Goal: Task Accomplishment & Management: Manage account settings

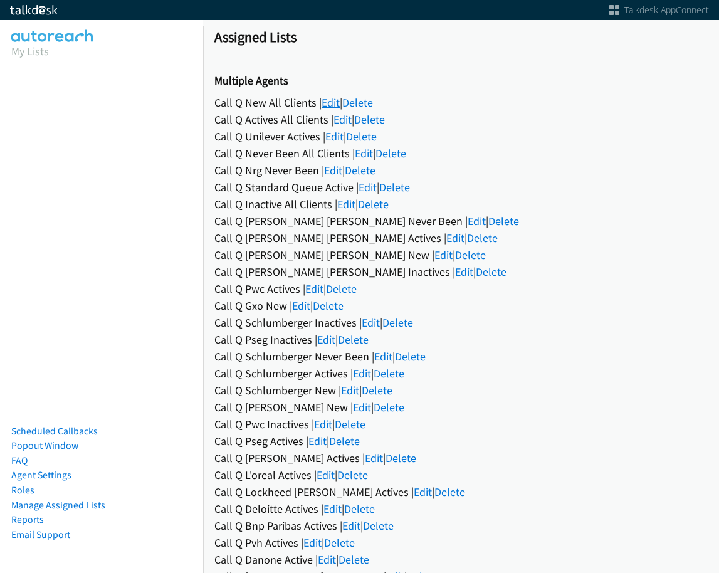
click at [339, 102] on link "Edit" at bounding box center [331, 102] width 18 height 14
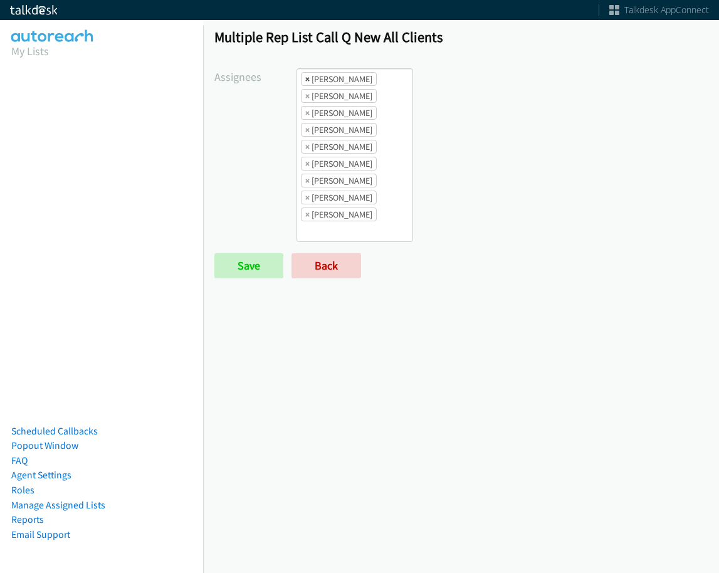
click at [305, 77] on span "×" at bounding box center [307, 79] width 4 height 13
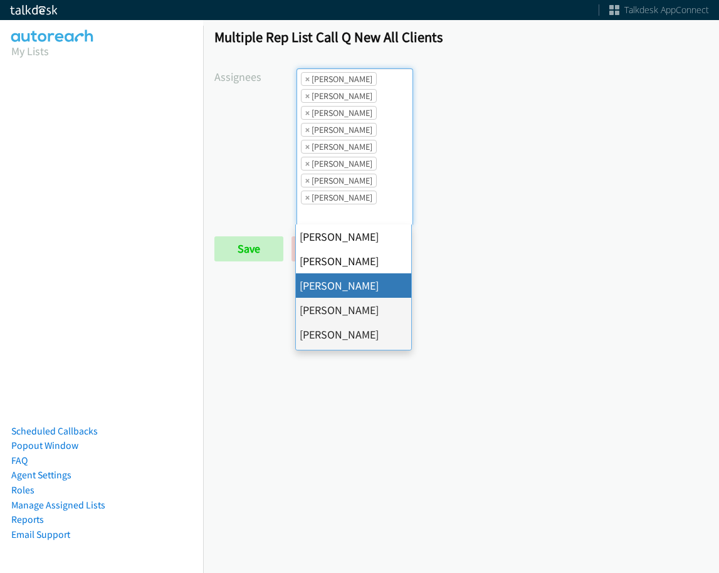
scroll to position [15, 0]
click at [305, 77] on span "×" at bounding box center [307, 79] width 4 height 13
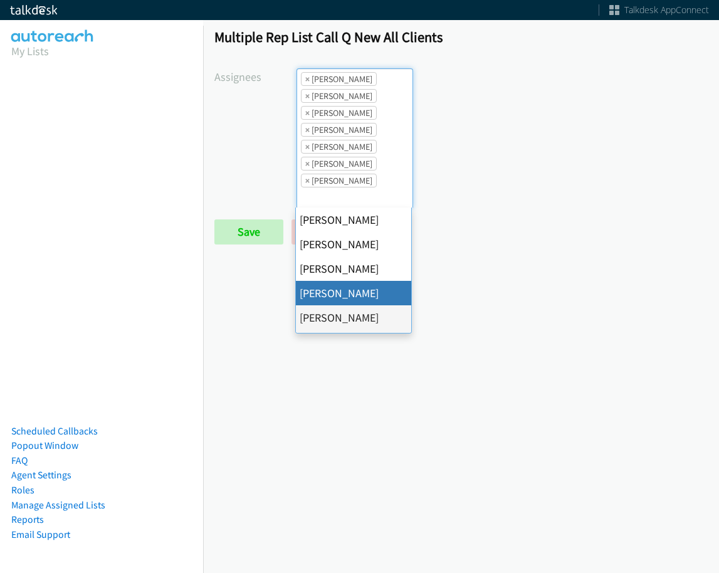
click at [305, 77] on span "×" at bounding box center [307, 79] width 4 height 13
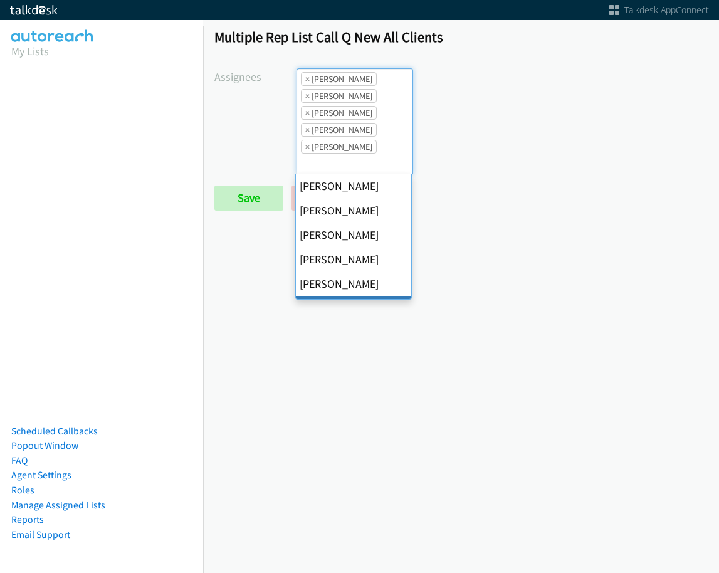
click at [305, 77] on span "×" at bounding box center [307, 79] width 4 height 13
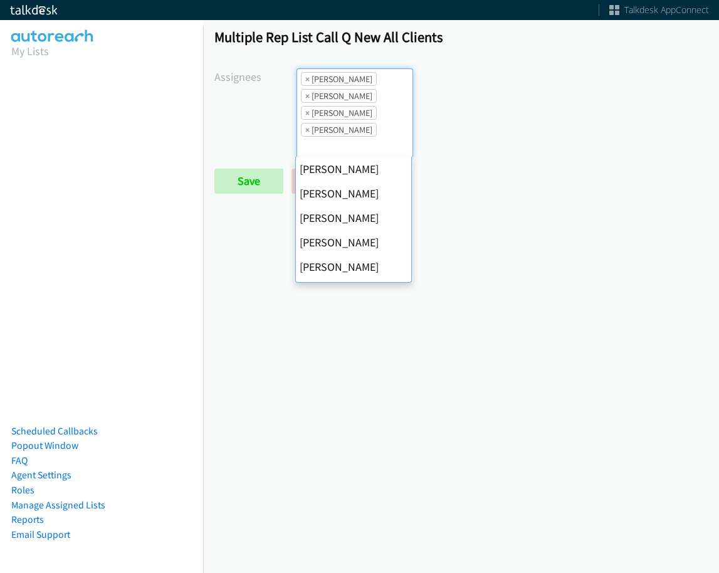
click at [305, 77] on span "×" at bounding box center [307, 79] width 4 height 13
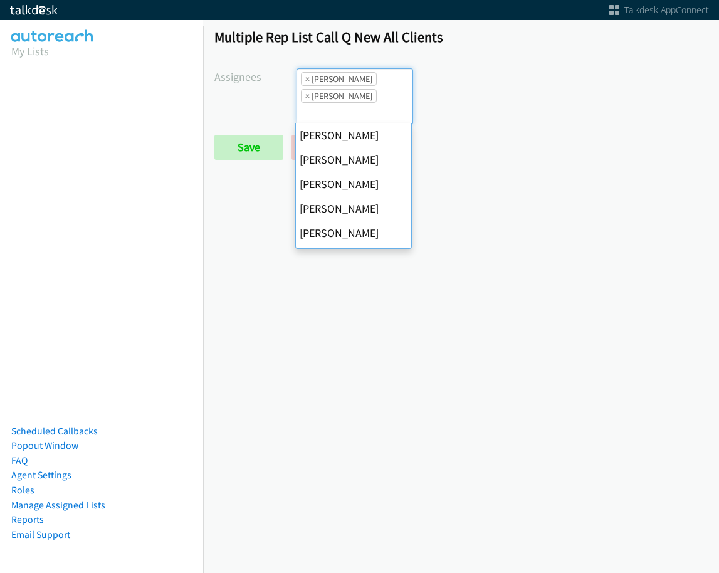
click at [305, 77] on span "×" at bounding box center [307, 79] width 4 height 13
select select "fd8c5d46-30db-44cb-8f0d-00da318b790a"
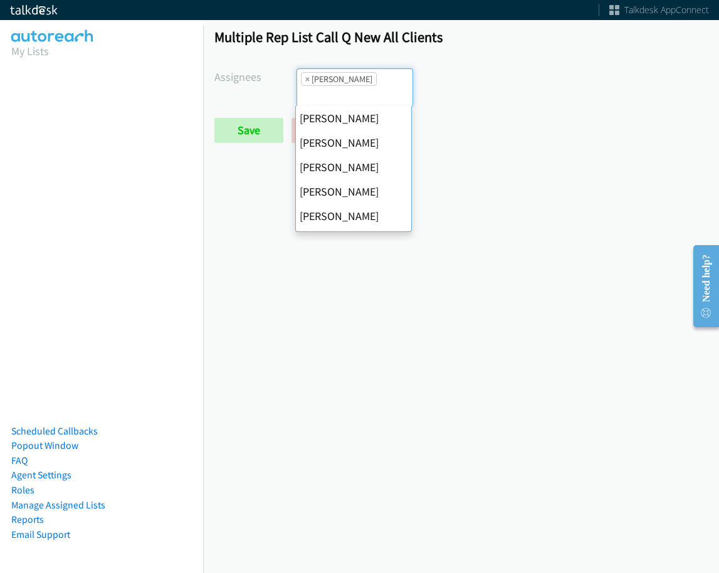
click at [305, 77] on span "×" at bounding box center [307, 79] width 4 height 13
select select
click at [304, 86] on input "search" at bounding box center [319, 96] width 44 height 20
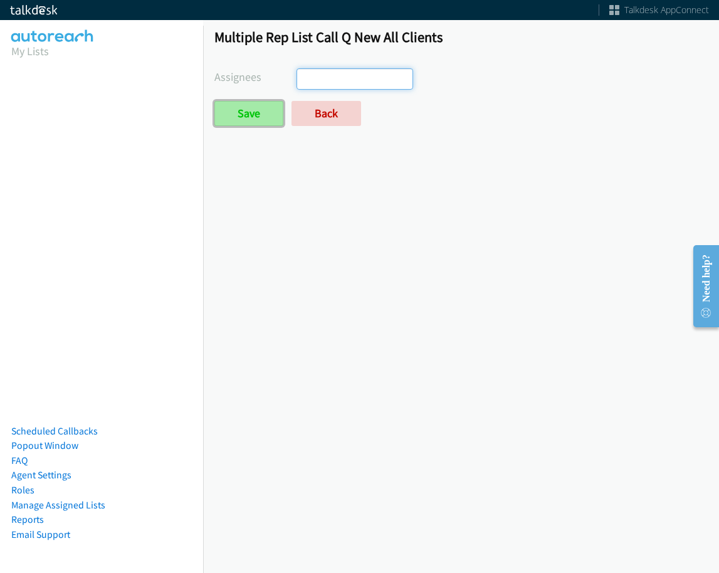
click at [240, 116] on input "Save" at bounding box center [248, 113] width 69 height 25
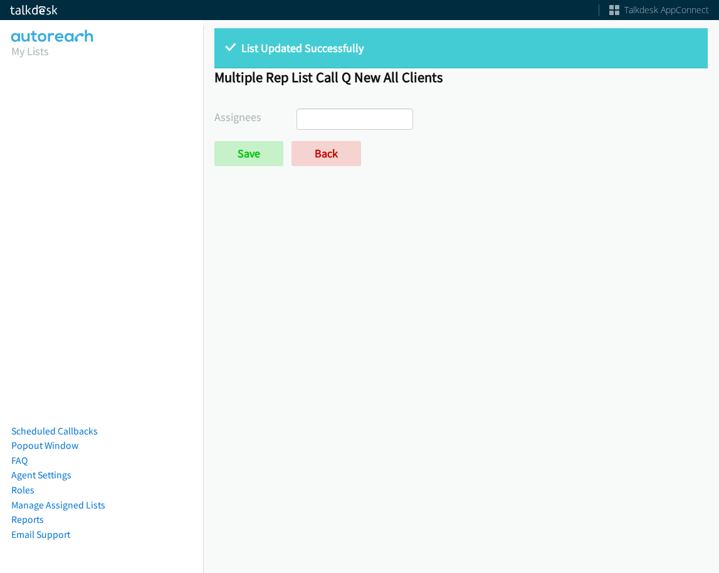
select select
click at [318, 162] on link "Back" at bounding box center [327, 153] width 70 height 25
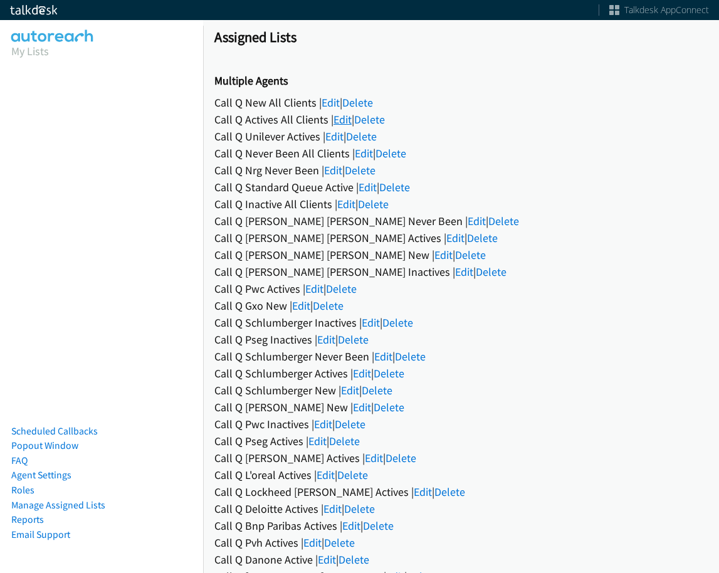
click at [341, 121] on link "Edit" at bounding box center [343, 119] width 18 height 14
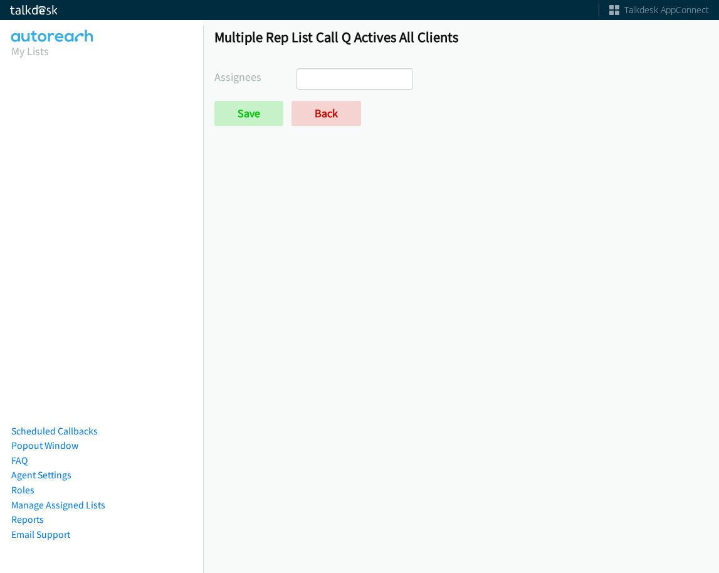
click at [346, 75] on ul at bounding box center [354, 79] width 115 height 20
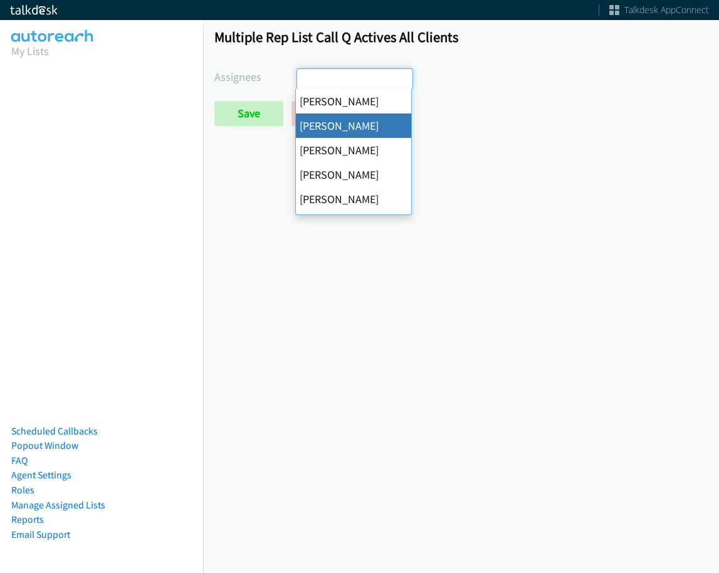
scroll to position [15, 0]
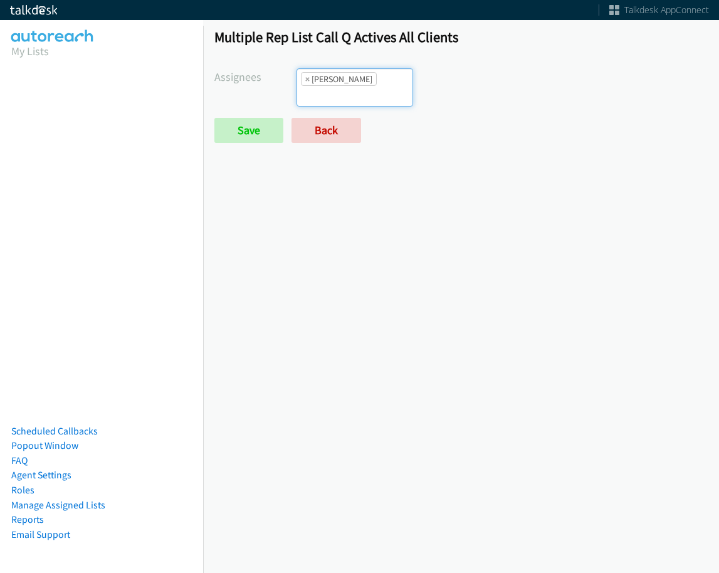
click at [363, 90] on span "× [PERSON_NAME]" at bounding box center [355, 87] width 117 height 38
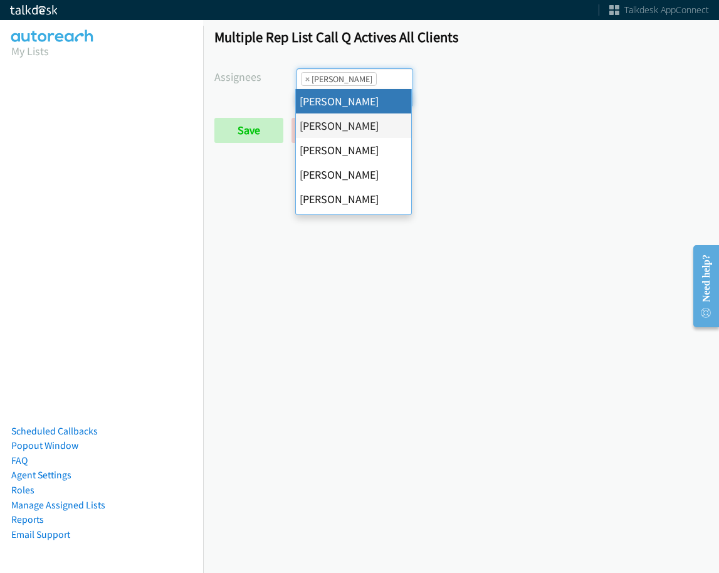
select select "cb11e729-9a1d-44de-9b38-0f5a50c7e01c"
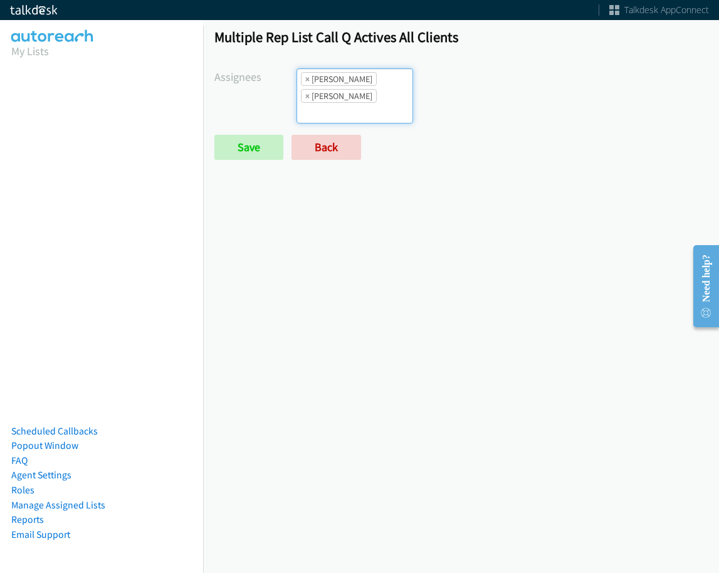
click at [341, 103] on input "search" at bounding box center [319, 113] width 44 height 20
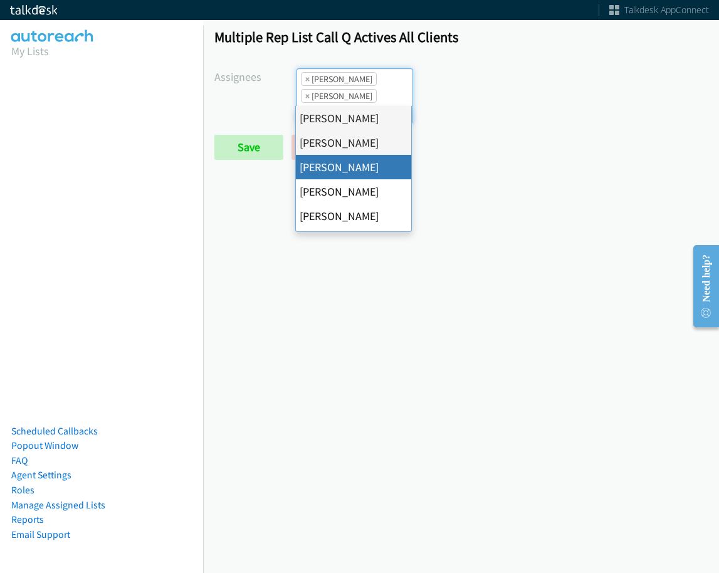
drag, startPoint x: 351, startPoint y: 157, endPoint x: 340, endPoint y: 103, distance: 55.0
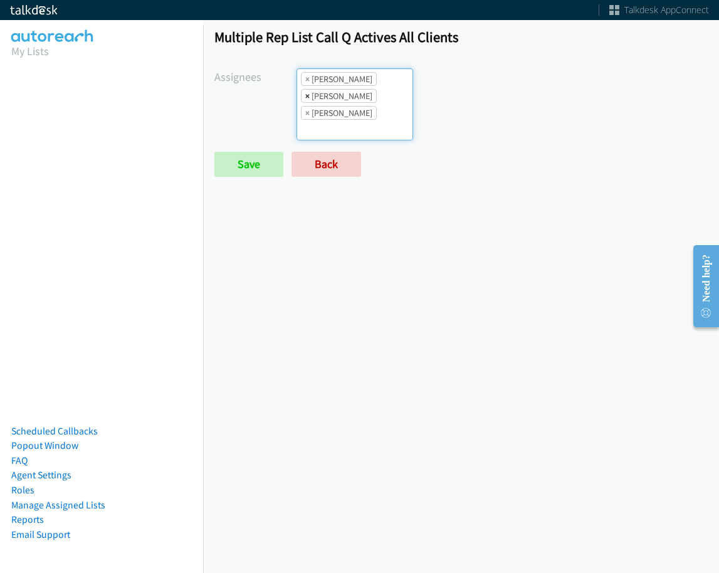
click at [305, 93] on span "×" at bounding box center [307, 96] width 4 height 13
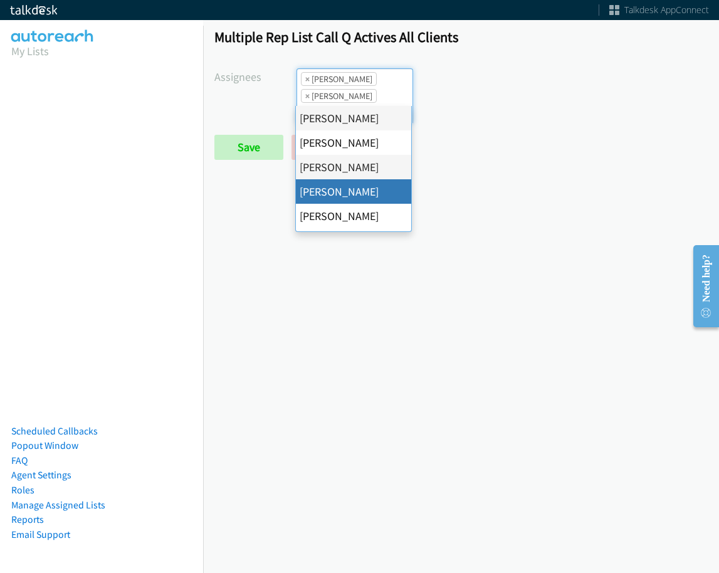
drag, startPoint x: 336, startPoint y: 185, endPoint x: 344, endPoint y: 162, distance: 23.8
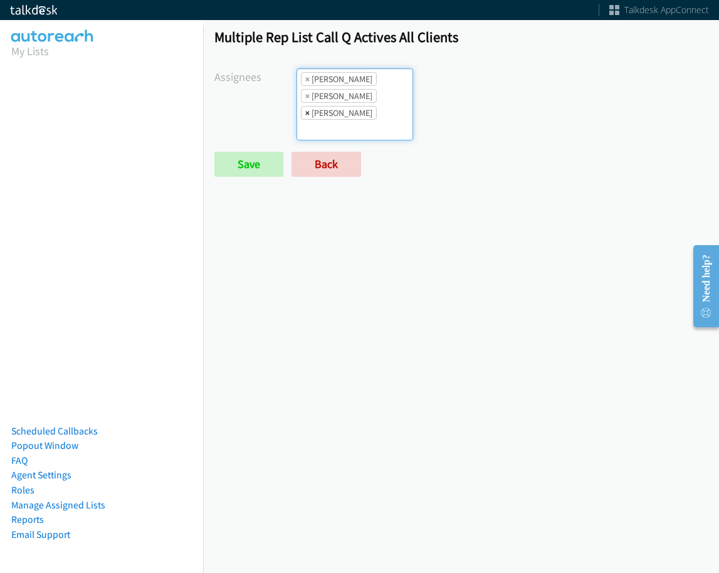
click at [305, 108] on span "×" at bounding box center [307, 113] width 4 height 13
click at [356, 100] on li "× [PERSON_NAME]" at bounding box center [339, 96] width 76 height 14
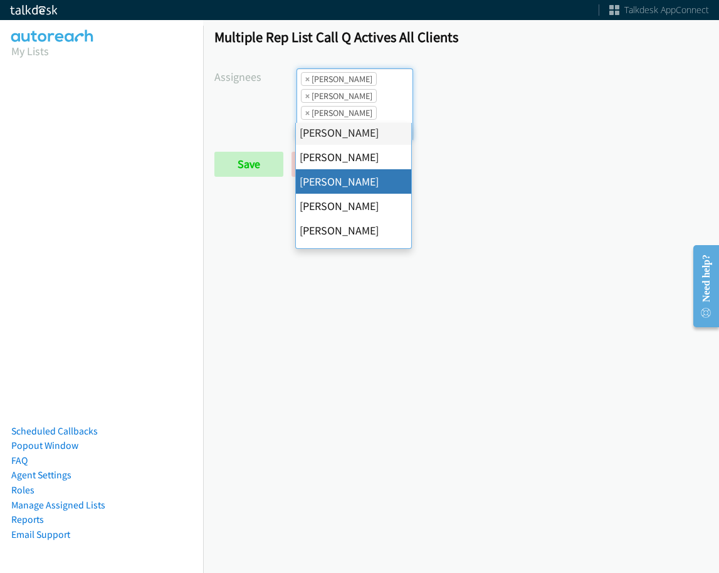
scroll to position [125, 0]
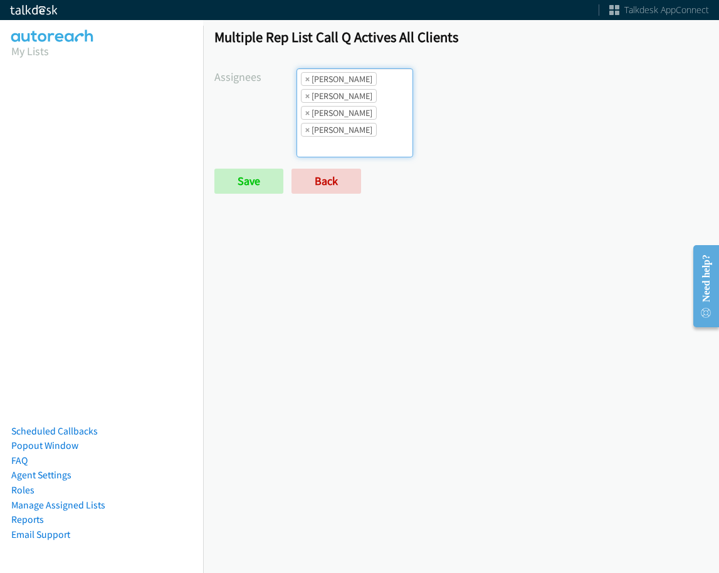
click at [375, 117] on ul "× [PERSON_NAME] × [PERSON_NAME] × [PERSON_NAME] × [PERSON_NAME]" at bounding box center [354, 113] width 115 height 88
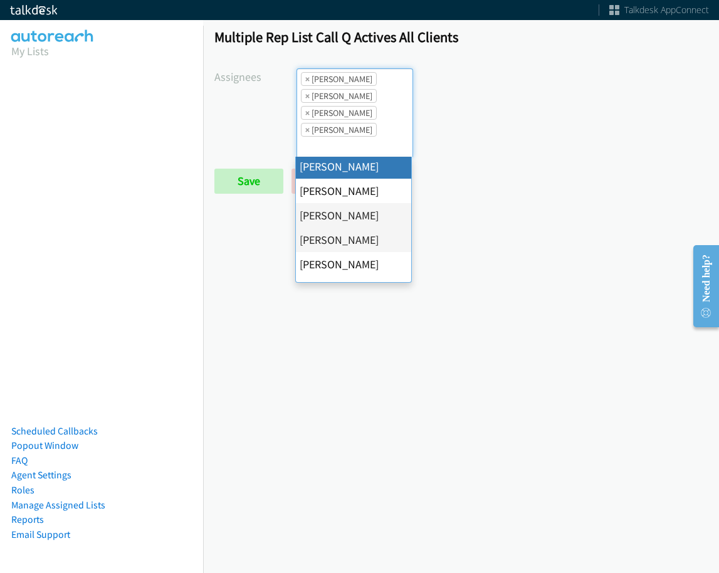
scroll to position [188, 0]
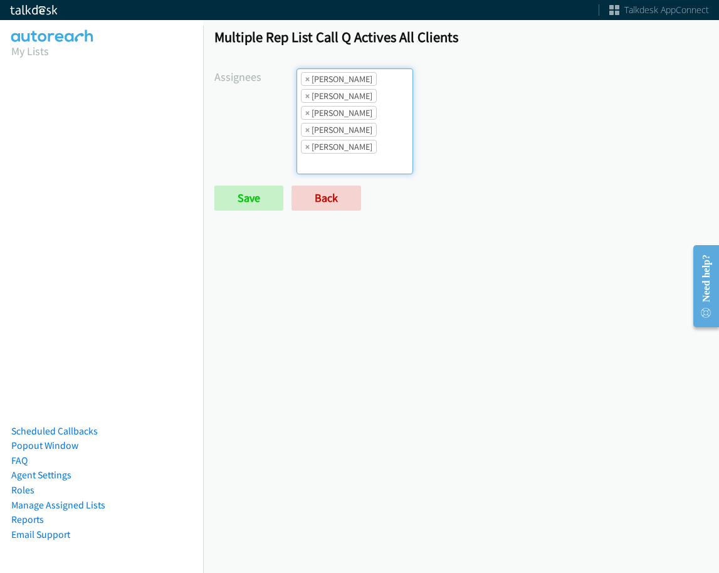
click at [371, 113] on ul "× [PERSON_NAME] × [PERSON_NAME] × [PERSON_NAME] × [PERSON_NAME] × [PERSON_NAME]" at bounding box center [354, 121] width 115 height 105
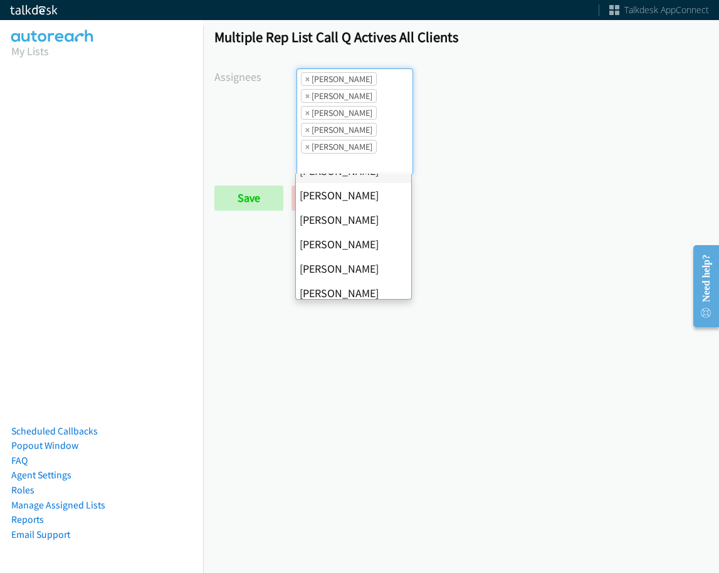
scroll to position [241, 0]
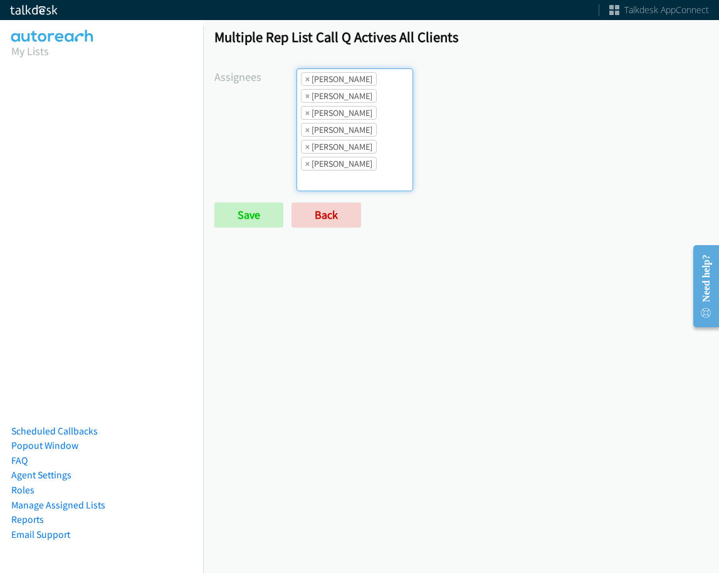
click at [376, 159] on ul "× [PERSON_NAME] × [PERSON_NAME] × [PERSON_NAME] × [PERSON_NAME] × [PERSON_NAME]…" at bounding box center [354, 130] width 115 height 122
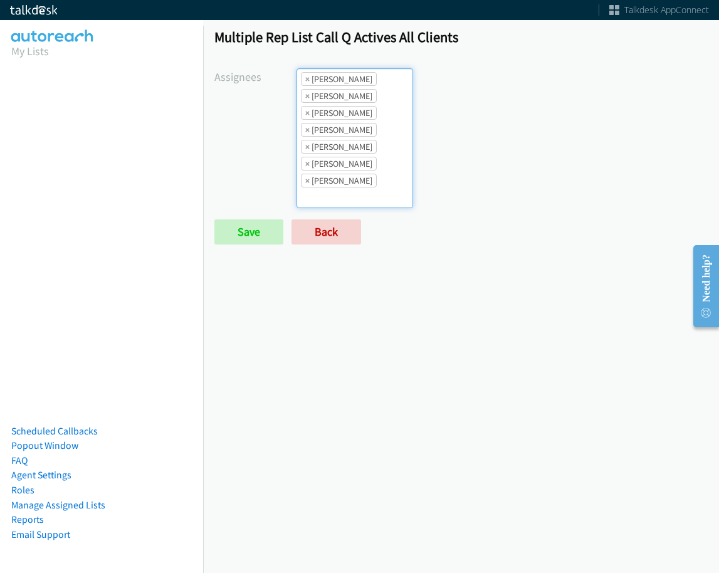
click at [372, 167] on ul "× [PERSON_NAME] × [PERSON_NAME] × [PERSON_NAME] × [PERSON_NAME] × [PERSON_NAME]…" at bounding box center [354, 138] width 115 height 139
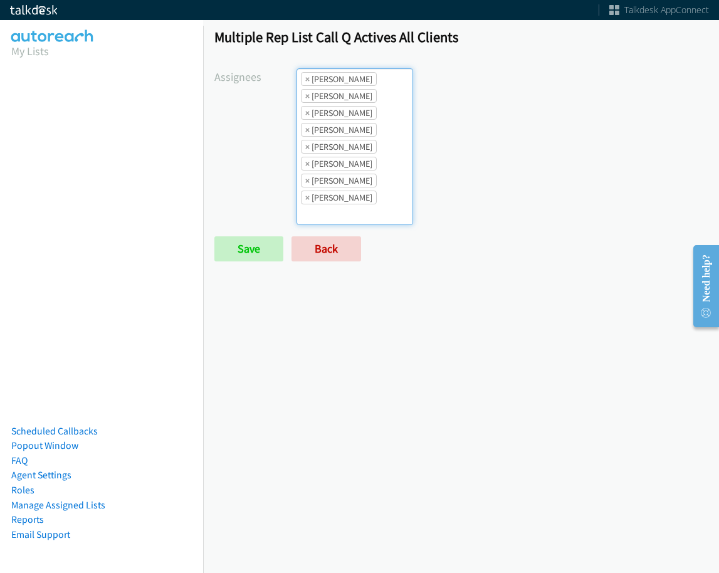
click at [366, 174] on li "× [PERSON_NAME]" at bounding box center [339, 181] width 76 height 14
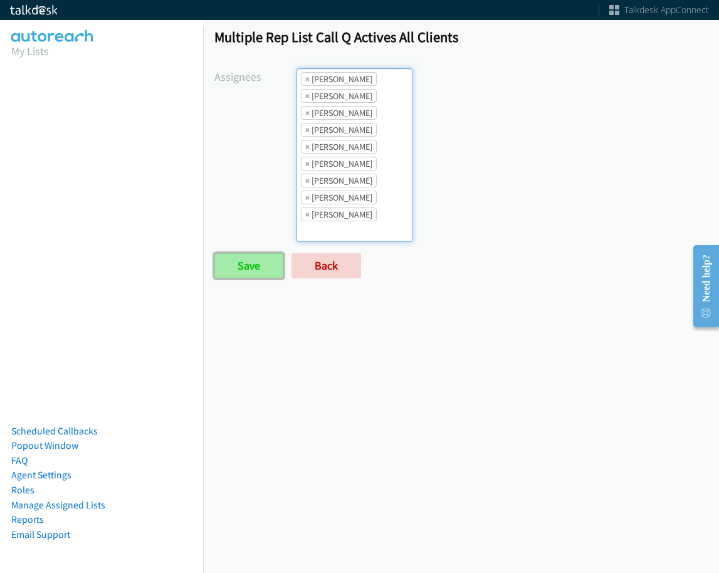
click at [253, 270] on input "Save" at bounding box center [248, 265] width 69 height 25
